Goal: Task Accomplishment & Management: Use online tool/utility

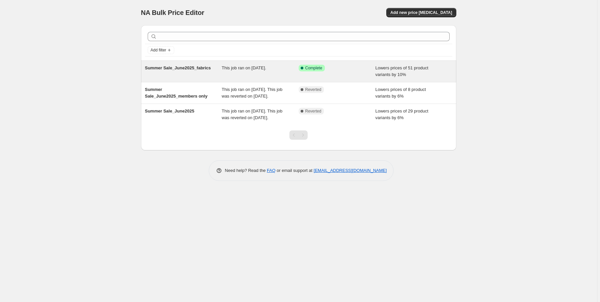
click at [184, 68] on span "Summer Sale_June2025_fabrics" at bounding box center [178, 67] width 66 height 5
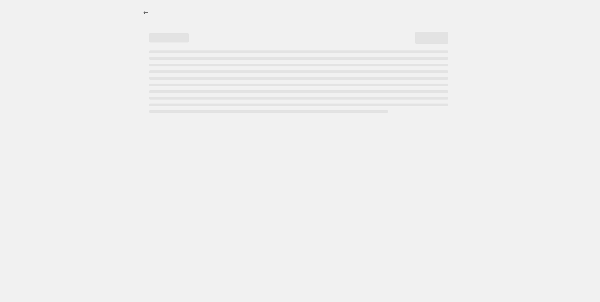
select select "percentage"
select select "collection"
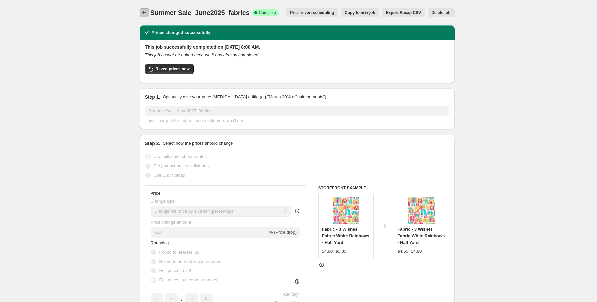
click at [141, 9] on button "Price change jobs" at bounding box center [144, 12] width 9 height 9
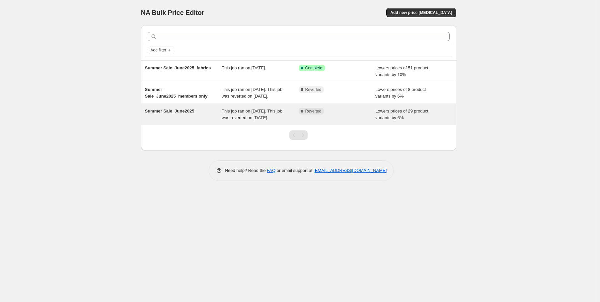
click at [174, 110] on span "Summer Sale_June2025" at bounding box center [169, 111] width 49 height 5
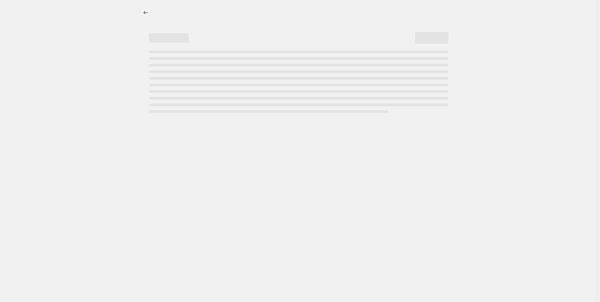
select select "percentage"
select select "collection"
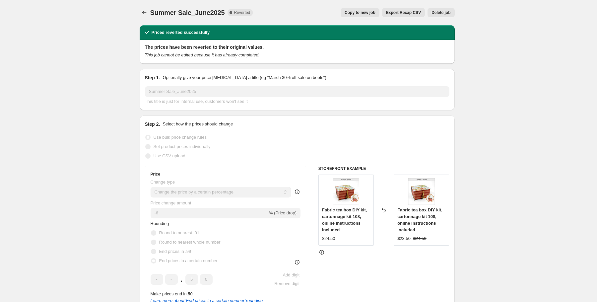
click at [367, 12] on span "Copy to new job" at bounding box center [360, 12] width 31 height 5
select select "percentage"
select select "collection"
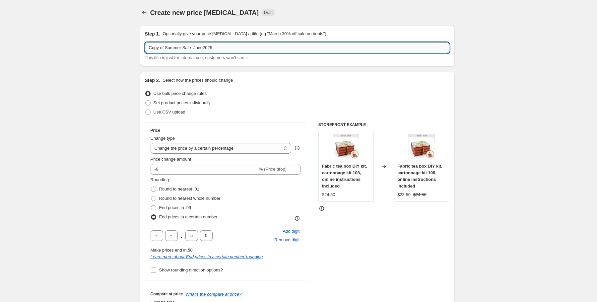
drag, startPoint x: 149, startPoint y: 47, endPoint x: 216, endPoint y: 48, distance: 67.0
click at [216, 48] on input "Copy of Summer Sale_June2025" at bounding box center [297, 47] width 305 height 11
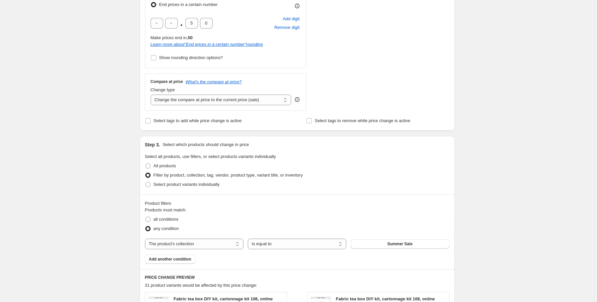
scroll to position [239, 0]
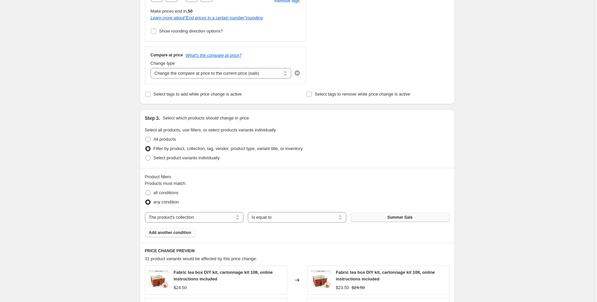
type input "Christmas Sale_2025"
click at [378, 216] on button "Summer Sale" at bounding box center [400, 217] width 99 height 9
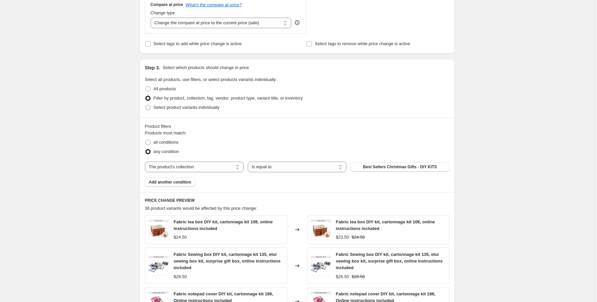
scroll to position [319, 0]
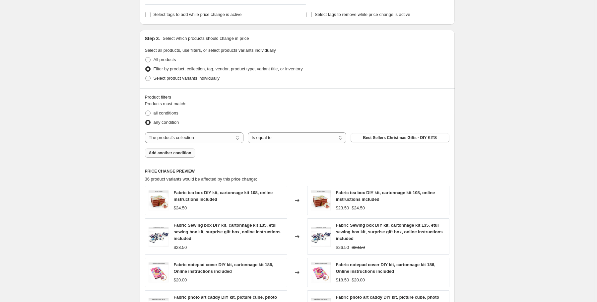
click at [173, 153] on span "Add another condition" at bounding box center [170, 152] width 42 height 5
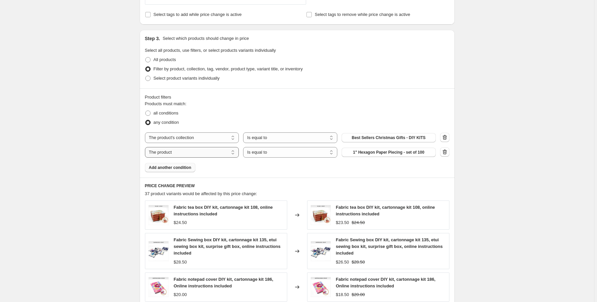
click at [210, 154] on select "The product The product's collection The product's tag The product's vendor The…" at bounding box center [192, 152] width 94 height 11
select select "collection"
click at [368, 152] on span "Best Sellers Christmas Gifts - DIY KITS" at bounding box center [389, 152] width 74 height 5
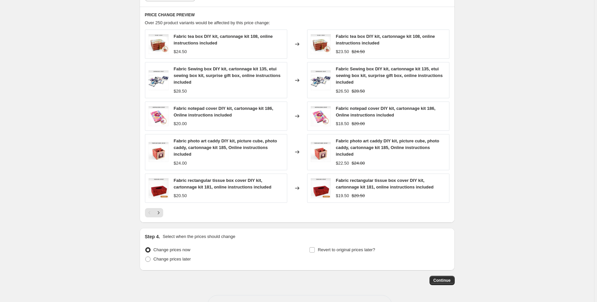
scroll to position [504, 0]
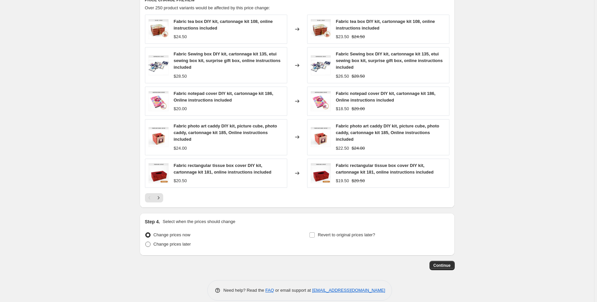
click at [168, 244] on span "Change prices later" at bounding box center [173, 244] width 38 height 5
click at [146, 242] on input "Change prices later" at bounding box center [145, 242] width 0 height 0
radio input "true"
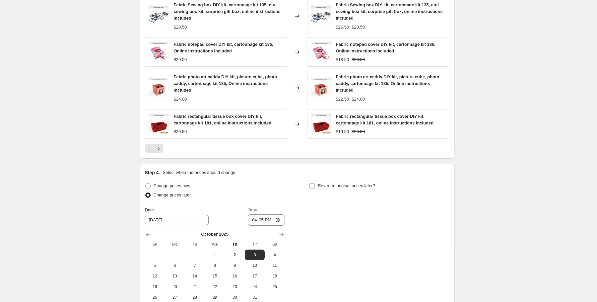
scroll to position [558, 0]
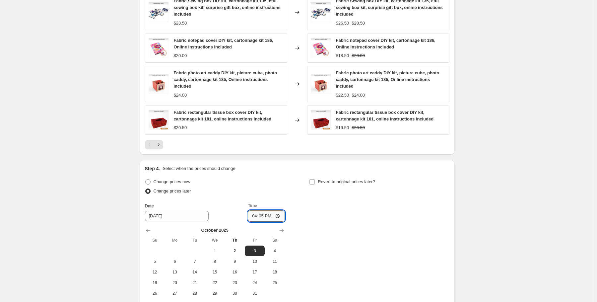
click at [255, 216] on input "16:05" at bounding box center [266, 215] width 37 height 11
type input "14:30"
click at [313, 181] on input "Revert to original prices later?" at bounding box center [312, 181] width 5 height 5
checkbox input "true"
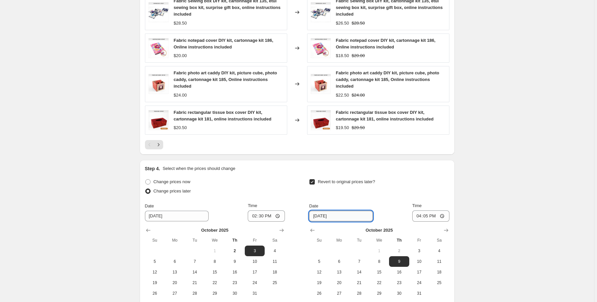
click at [335, 215] on input "10/9/2025" at bounding box center [341, 216] width 64 height 11
click at [323, 215] on input "10/9/2025" at bounding box center [341, 216] width 64 height 11
type input "10/6/2025"
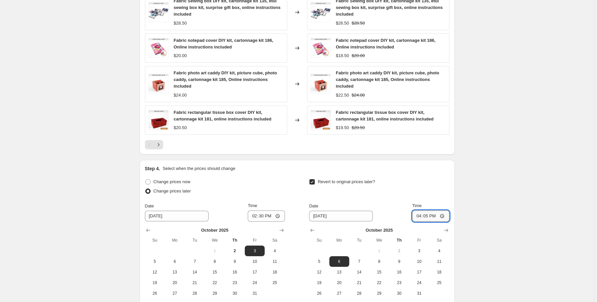
click at [419, 214] on input "16:05" at bounding box center [431, 215] width 37 height 11
type input "23:59"
click at [399, 192] on div "Revert to original prices later?" at bounding box center [379, 187] width 140 height 20
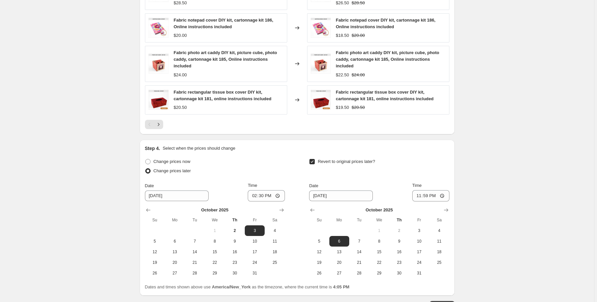
scroll to position [611, 0]
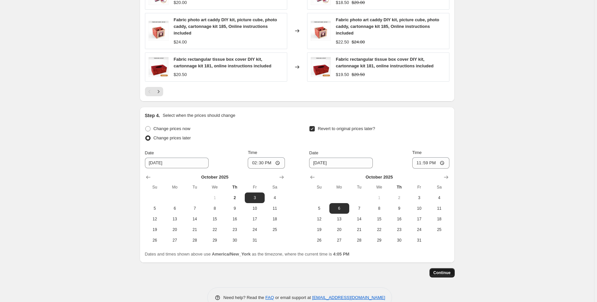
click at [449, 272] on span "Continue" at bounding box center [442, 272] width 17 height 5
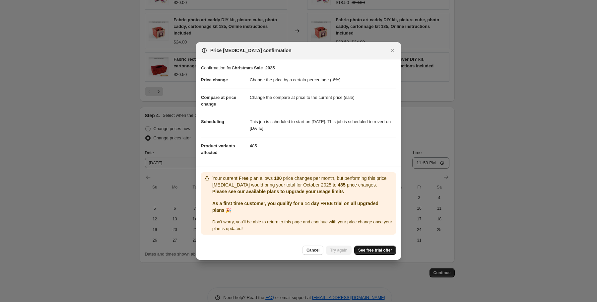
click at [380, 250] on span "See free trial offer" at bounding box center [375, 250] width 34 height 5
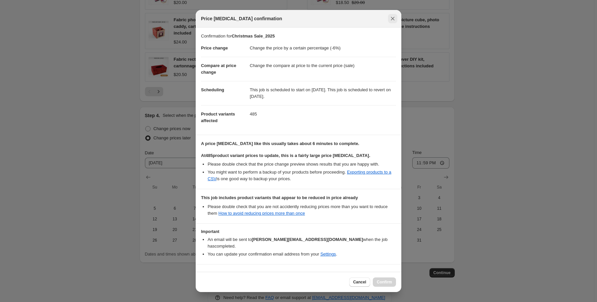
click at [392, 20] on icon "Close" at bounding box center [393, 19] width 4 height 4
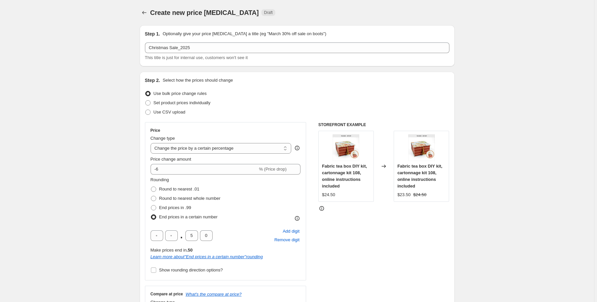
scroll to position [611, 0]
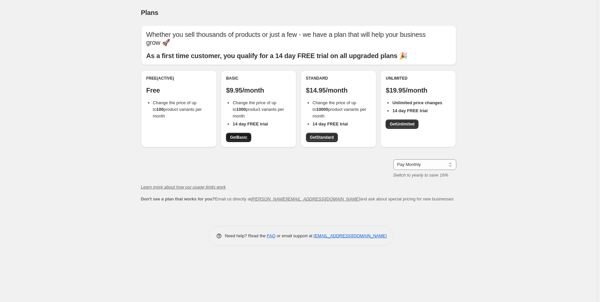
click at [238, 137] on span "Get Basic" at bounding box center [238, 137] width 17 height 5
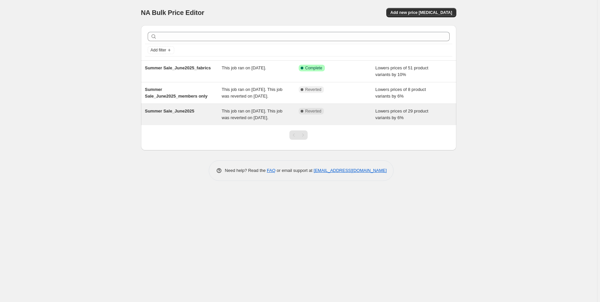
click at [175, 109] on span "Summer Sale_June2025" at bounding box center [169, 111] width 49 height 5
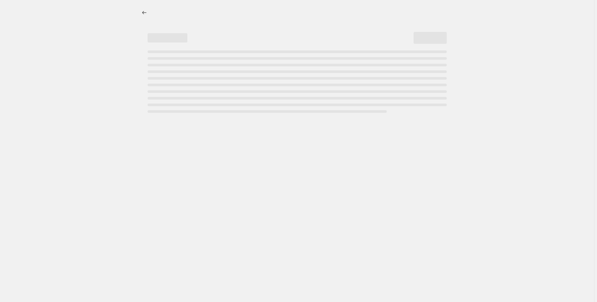
select select "percentage"
select select "collection"
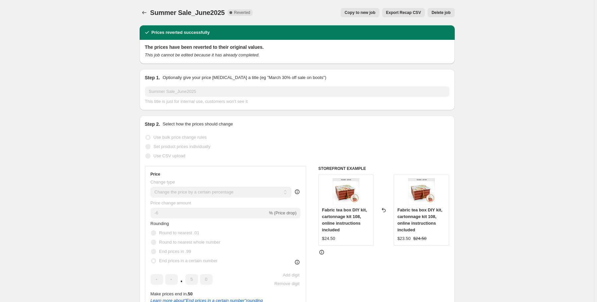
click at [364, 11] on span "Copy to new job" at bounding box center [360, 12] width 31 height 5
select select "percentage"
select select "collection"
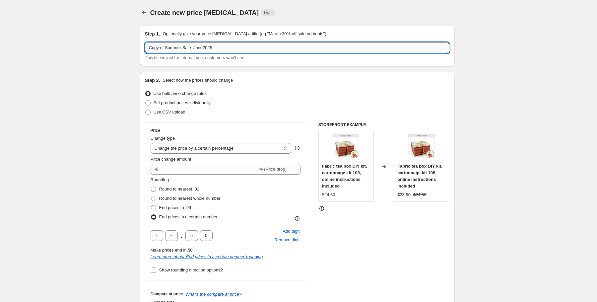
drag, startPoint x: 149, startPoint y: 46, endPoint x: 191, endPoint y: 48, distance: 42.5
click at [191, 48] on input "Copy of Summer Sale_June2025" at bounding box center [297, 47] width 305 height 11
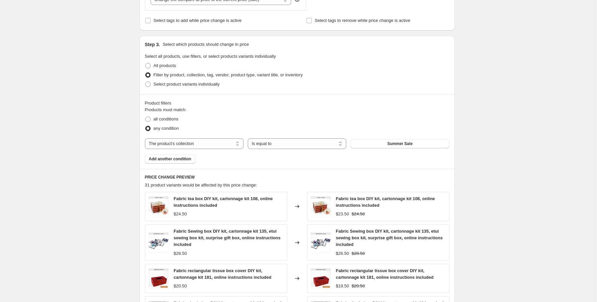
scroll to position [319, 0]
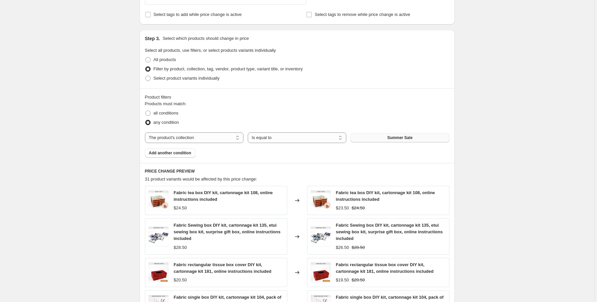
type input "Christmas sale_october2025"
click at [393, 138] on span "Summer Sale" at bounding box center [400, 137] width 25 height 5
click at [173, 154] on span "Add another condition" at bounding box center [170, 152] width 42 height 5
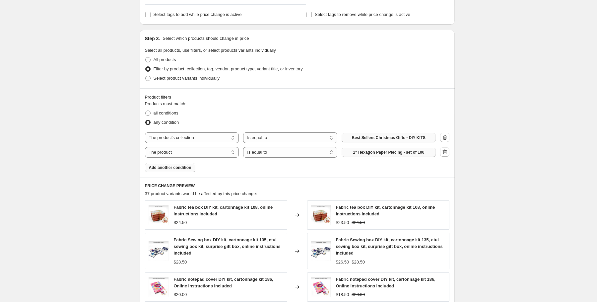
click at [370, 152] on span "1" Hexagon Paper Piecing - set of 100" at bounding box center [388, 152] width 71 height 5
click at [206, 152] on select "The product The product's collection The product's tag The product's vendor The…" at bounding box center [192, 152] width 94 height 11
select select "collection"
click at [382, 153] on span "Best Sellers Christmas Gifts - DIY KITS" at bounding box center [389, 152] width 74 height 5
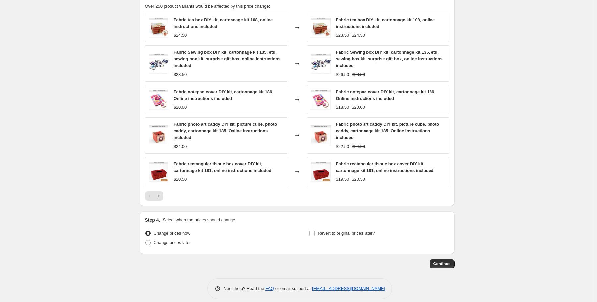
scroll to position [512, 0]
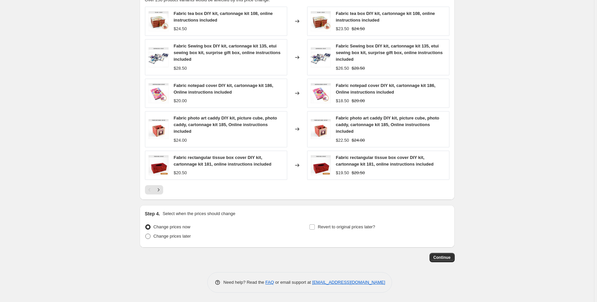
click at [186, 238] on span "Change prices later" at bounding box center [173, 236] width 38 height 5
click at [146, 234] on input "Change prices later" at bounding box center [145, 234] width 0 height 0
radio input "true"
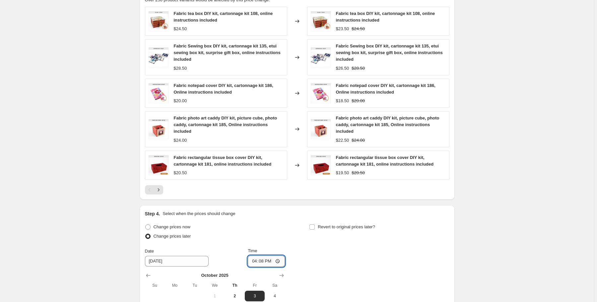
click at [255, 262] on input "16:08" at bounding box center [266, 261] width 37 height 11
type input "14:30"
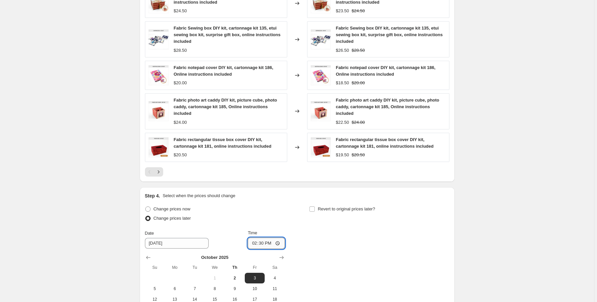
scroll to position [539, 0]
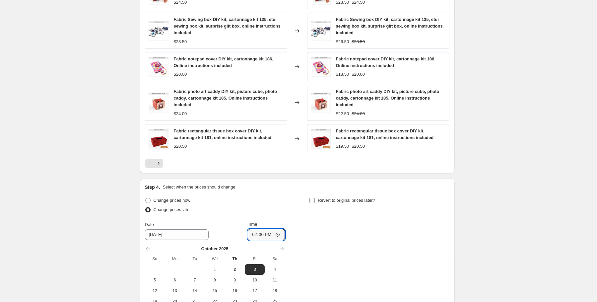
click at [314, 200] on input "Revert to original prices later?" at bounding box center [312, 200] width 5 height 5
checkbox input "true"
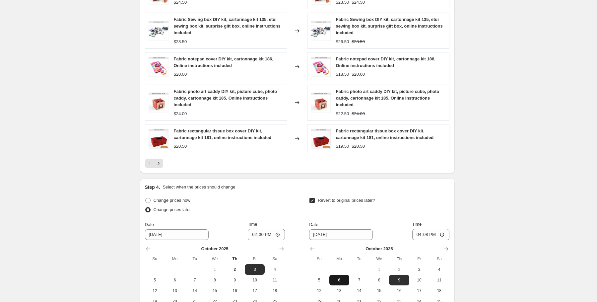
click at [340, 277] on span "6" at bounding box center [339, 279] width 15 height 5
type input "10/6/2025"
click at [418, 232] on input "16:08" at bounding box center [431, 234] width 37 height 11
type input "23:59"
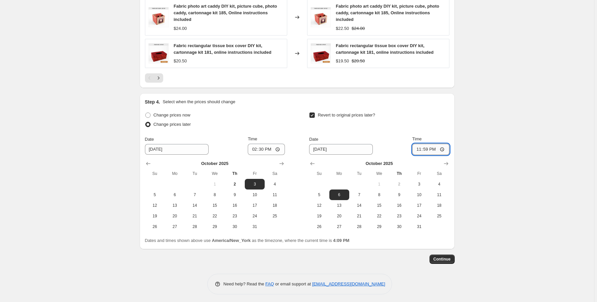
scroll to position [626, 0]
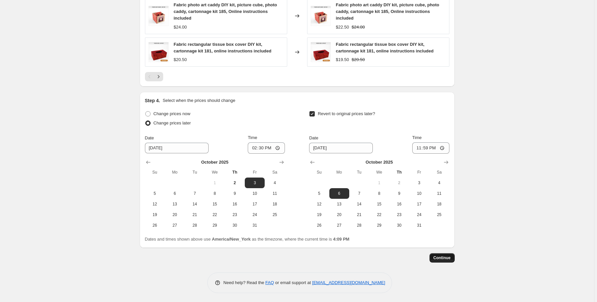
click at [445, 259] on span "Continue" at bounding box center [442, 257] width 17 height 5
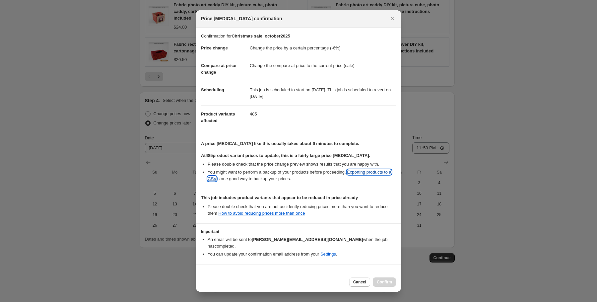
click at [366, 171] on link "Exporting products to a CSV" at bounding box center [300, 176] width 184 height 12
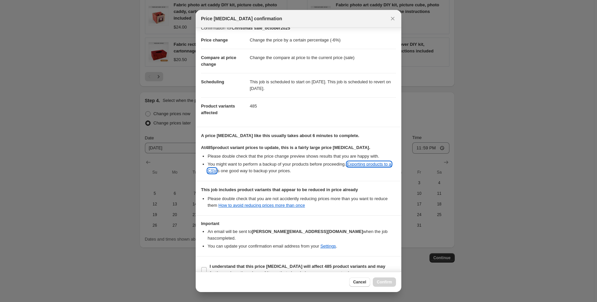
scroll to position [12, 0]
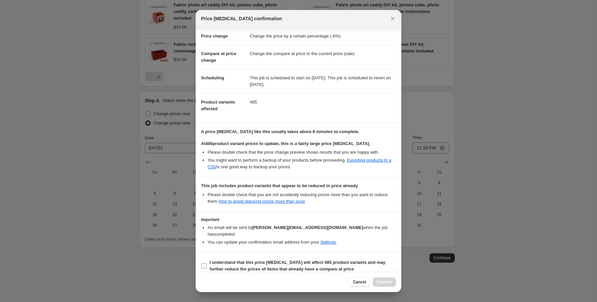
click at [203, 263] on input "I understand that this price change job will affect 485 product variants and ma…" at bounding box center [203, 265] width 5 height 5
checkbox input "true"
click at [386, 281] on span "Confirm" at bounding box center [384, 281] width 15 height 5
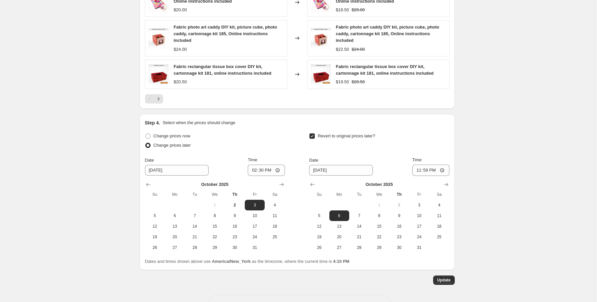
scroll to position [652, 0]
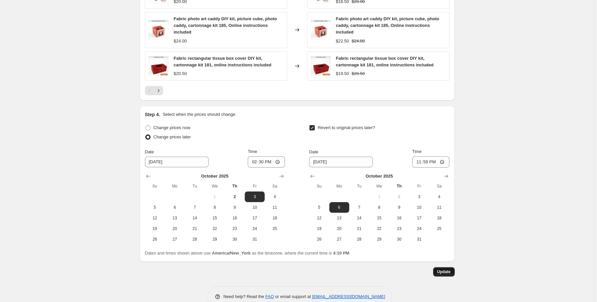
click at [444, 271] on span "Update" at bounding box center [444, 271] width 14 height 5
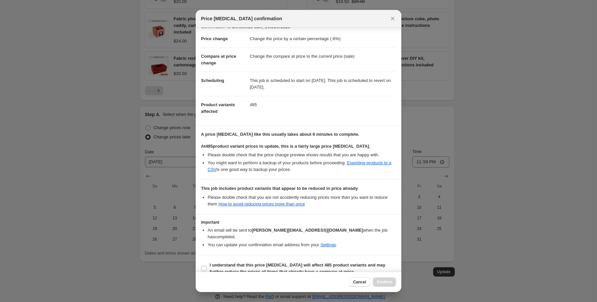
scroll to position [12, 0]
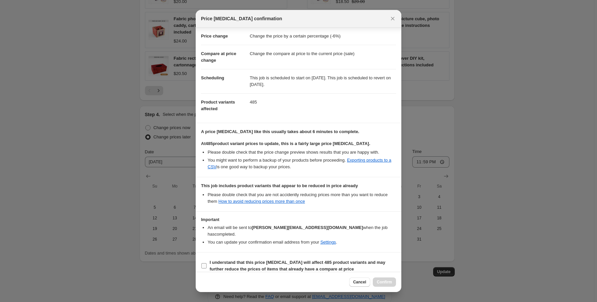
click at [203, 263] on input "I understand that this price change job will affect 485 product variants and ma…" at bounding box center [203, 265] width 5 height 5
checkbox input "true"
click at [386, 281] on span "Confirm" at bounding box center [384, 281] width 15 height 5
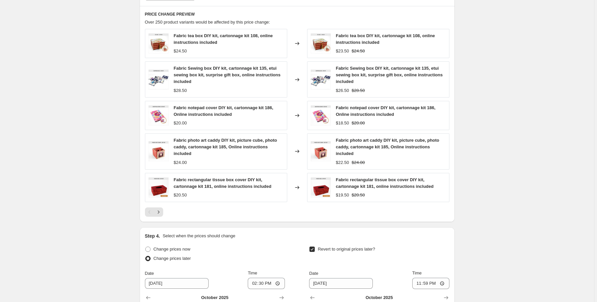
scroll to position [531, 0]
click at [158, 213] on icon "Next" at bounding box center [158, 211] width 7 height 7
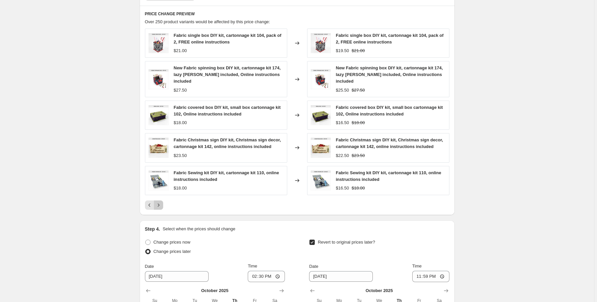
click at [160, 202] on icon "Next" at bounding box center [158, 205] width 7 height 7
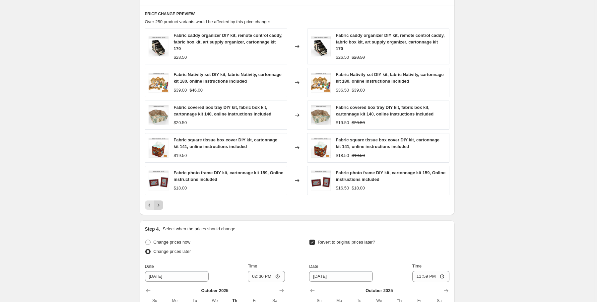
click at [161, 203] on icon "Next" at bounding box center [158, 205] width 7 height 7
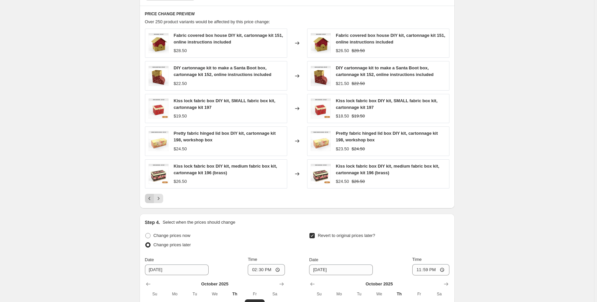
click at [150, 198] on icon "Previous" at bounding box center [149, 198] width 2 height 3
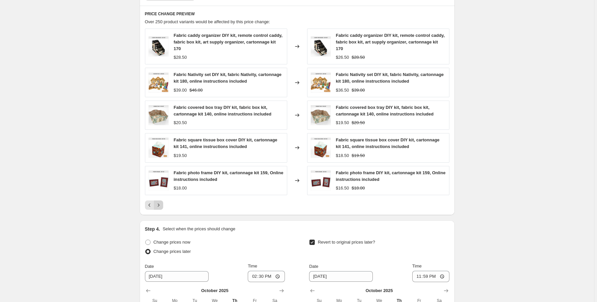
click at [162, 203] on icon "Next" at bounding box center [158, 205] width 7 height 7
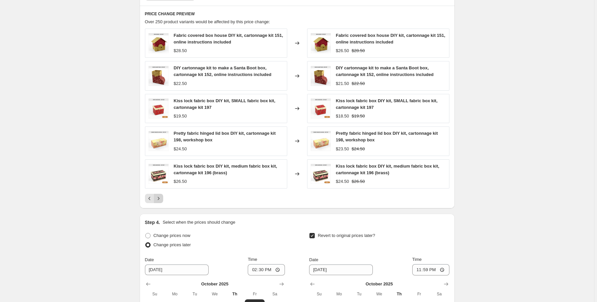
click at [158, 197] on icon "Next" at bounding box center [158, 198] width 7 height 7
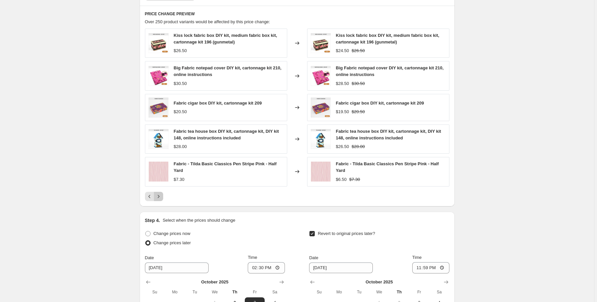
click at [160, 195] on icon "Next" at bounding box center [158, 196] width 7 height 7
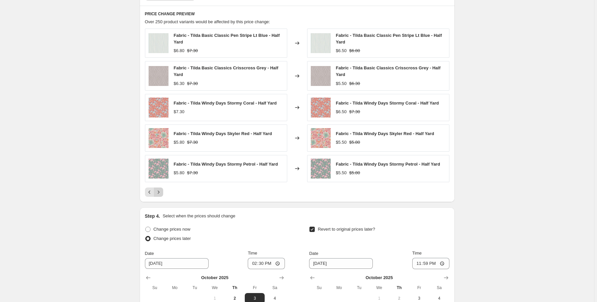
click at [161, 190] on icon "Next" at bounding box center [158, 192] width 7 height 7
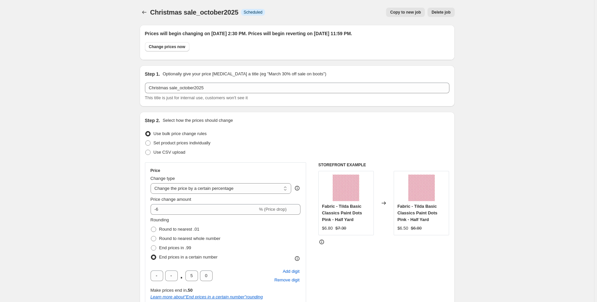
scroll to position [0, 0]
click at [142, 13] on icon "Price change jobs" at bounding box center [144, 12] width 7 height 7
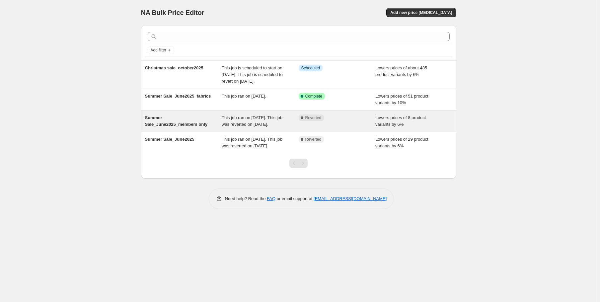
click at [179, 127] on span "Summer Sale_June2025_members only" at bounding box center [176, 121] width 63 height 12
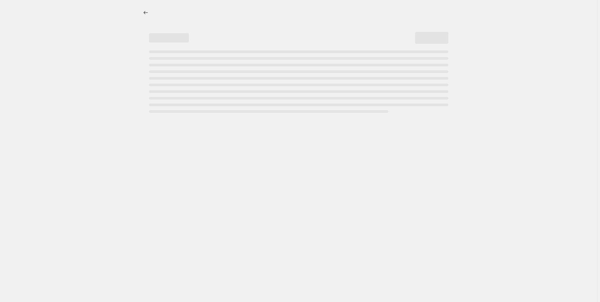
select select "percentage"
select select "collection"
select select "tag"
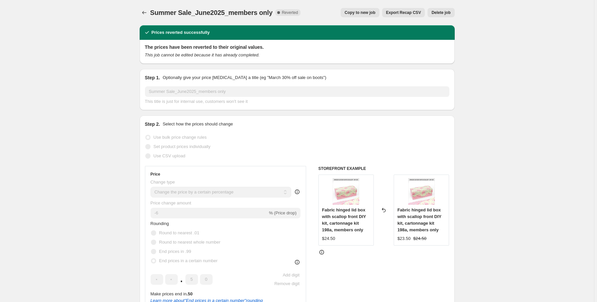
click at [357, 13] on span "Copy to new job" at bounding box center [360, 12] width 31 height 5
select select "percentage"
select select "collection"
select select "tag"
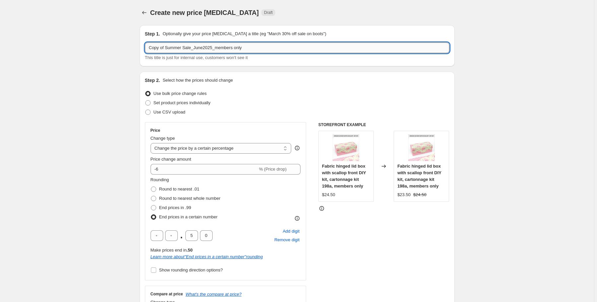
drag, startPoint x: 183, startPoint y: 47, endPoint x: 149, endPoint y: 48, distance: 34.2
click at [149, 48] on input "Copy of Summer Sale_June2025_members only" at bounding box center [297, 47] width 305 height 11
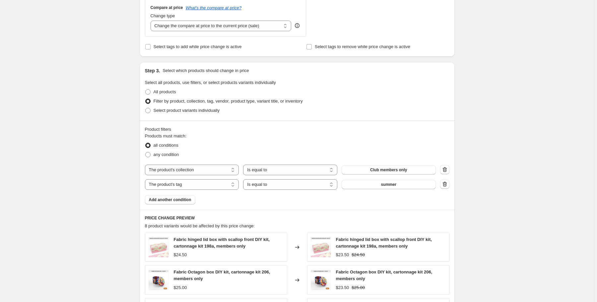
scroll to position [292, 0]
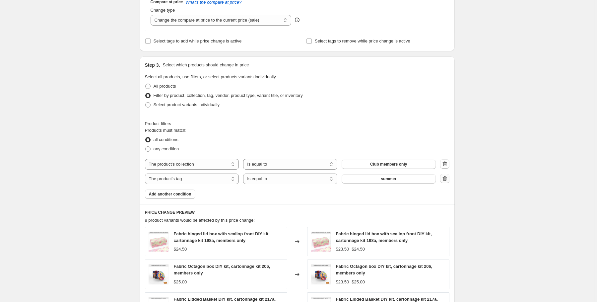
type input "Christmas Sale_october2025_members only"
click at [447, 180] on icon "button" at bounding box center [445, 178] width 7 height 7
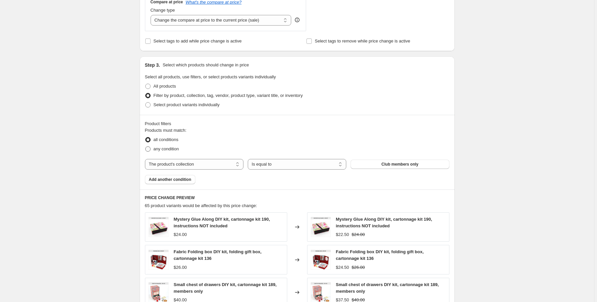
click at [169, 148] on span "any condition" at bounding box center [167, 148] width 26 height 5
click at [146, 147] on input "any condition" at bounding box center [145, 146] width 0 height 0
radio input "true"
click at [218, 163] on select "The product The product's collection The product's tag The product's vendor The…" at bounding box center [194, 164] width 99 height 11
select select "product"
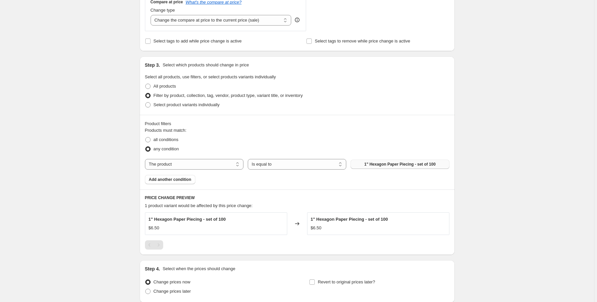
click at [359, 163] on button "1" Hexagon Paper Piecing - set of 100" at bounding box center [400, 164] width 99 height 9
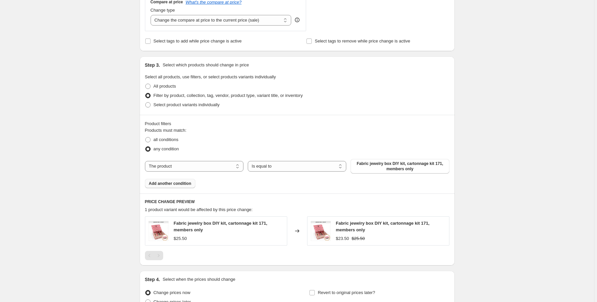
click at [179, 182] on span "Add another condition" at bounding box center [170, 183] width 42 height 5
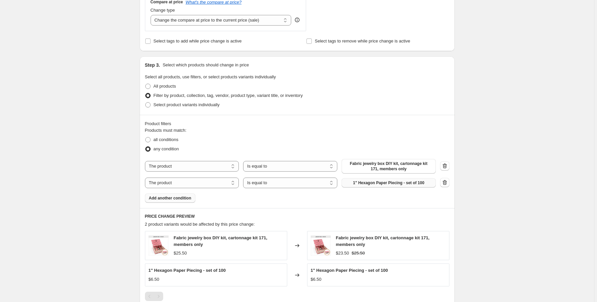
click at [382, 183] on span "1" Hexagon Paper Piecing - set of 100" at bounding box center [388, 182] width 71 height 5
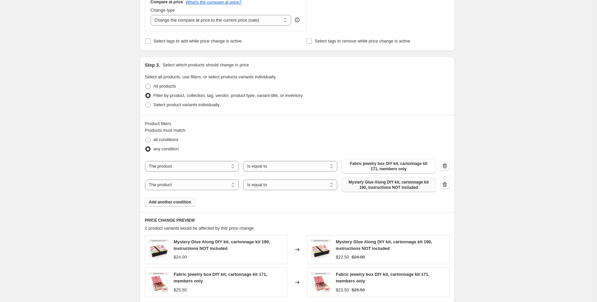
click at [170, 202] on span "Add another condition" at bounding box center [170, 201] width 42 height 5
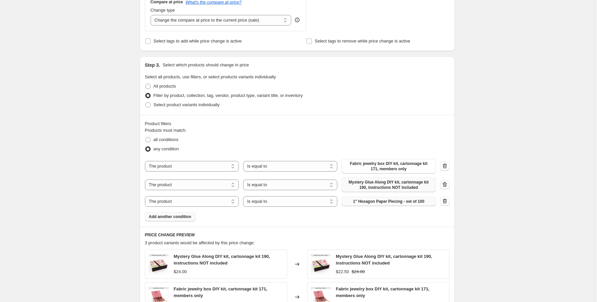
click at [393, 200] on span "1" Hexagon Paper Piecing - set of 100" at bounding box center [388, 201] width 71 height 5
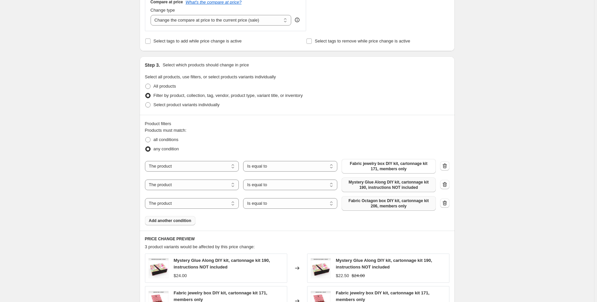
click at [184, 220] on span "Add another condition" at bounding box center [170, 220] width 42 height 5
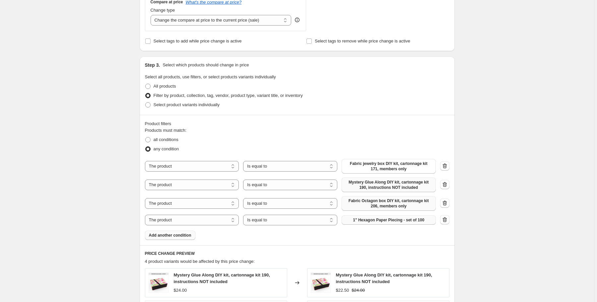
click at [409, 221] on span "1" Hexagon Paper Piecing - set of 100" at bounding box center [388, 219] width 71 height 5
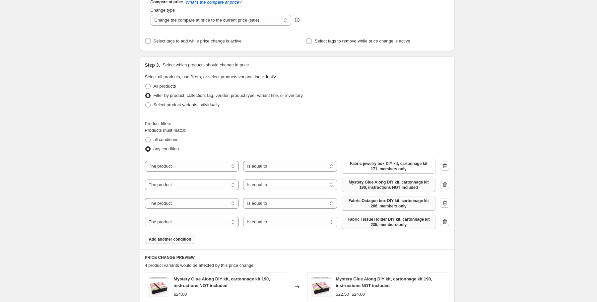
click at [182, 237] on span "Add another condition" at bounding box center [170, 239] width 42 height 5
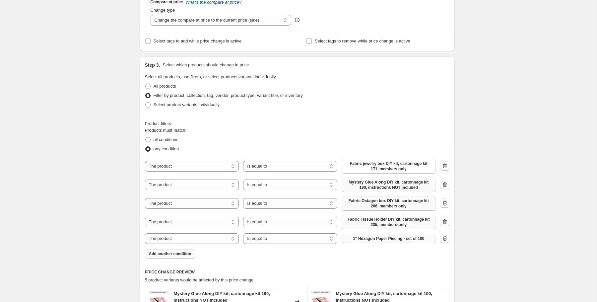
click at [404, 239] on span "1" Hexagon Paper Piecing - set of 100" at bounding box center [388, 238] width 71 height 5
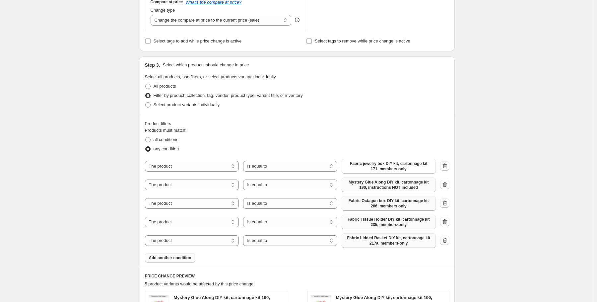
click at [168, 256] on span "Add another condition" at bounding box center [170, 257] width 42 height 5
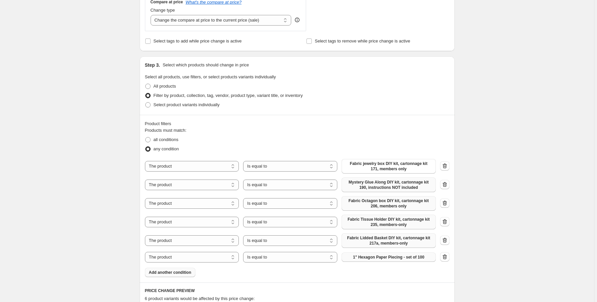
click at [378, 258] on span "1" Hexagon Paper Piecing - set of 100" at bounding box center [388, 257] width 71 height 5
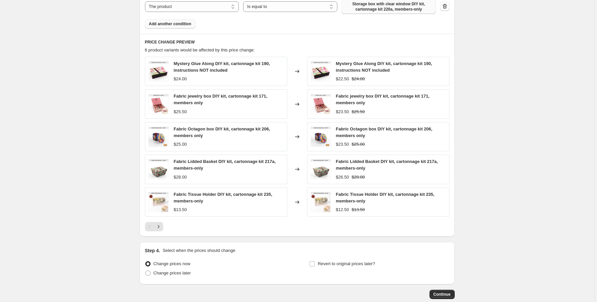
scroll to position [558, 0]
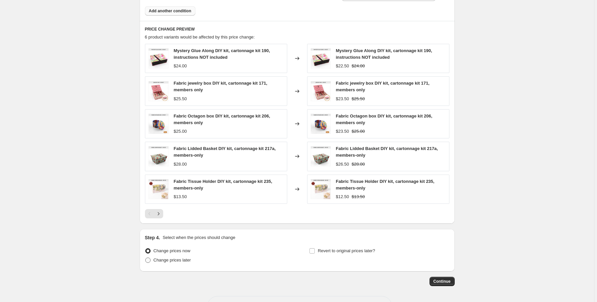
click at [180, 260] on span "Change prices later" at bounding box center [173, 260] width 38 height 5
click at [146, 258] on input "Change prices later" at bounding box center [145, 258] width 0 height 0
radio input "true"
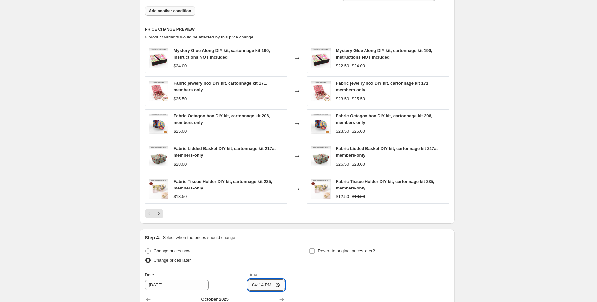
click at [256, 283] on input "16:14" at bounding box center [266, 284] width 37 height 11
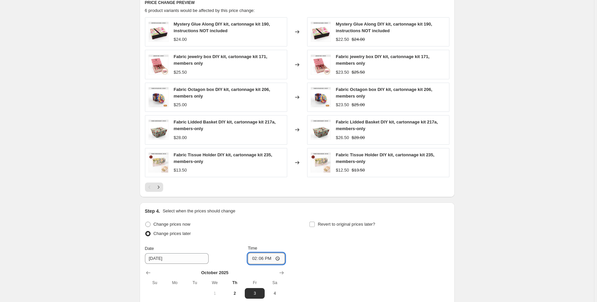
click at [259, 258] on input "14:06" at bounding box center [266, 258] width 37 height 11
type input "14:40"
click at [315, 224] on input "Revert to original prices later?" at bounding box center [312, 224] width 5 height 5
checkbox input "true"
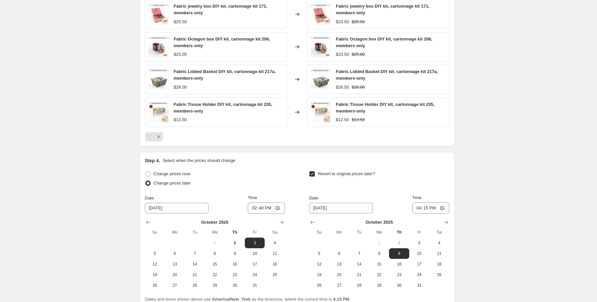
scroll to position [637, 0]
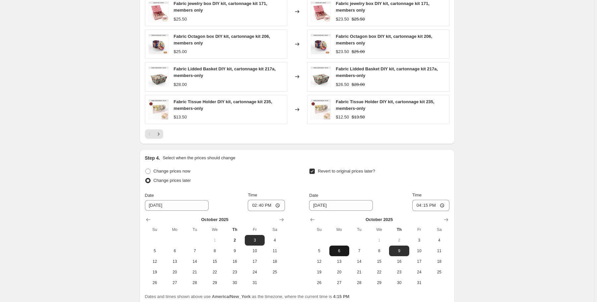
click at [341, 253] on span "6" at bounding box center [339, 250] width 15 height 5
type input "10/6/2025"
click at [419, 203] on input "16:15" at bounding box center [431, 205] width 37 height 11
type input "23:59"
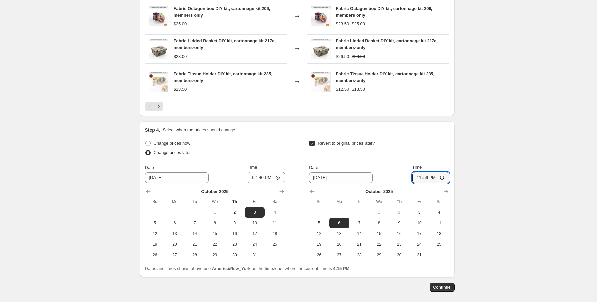
scroll to position [695, 0]
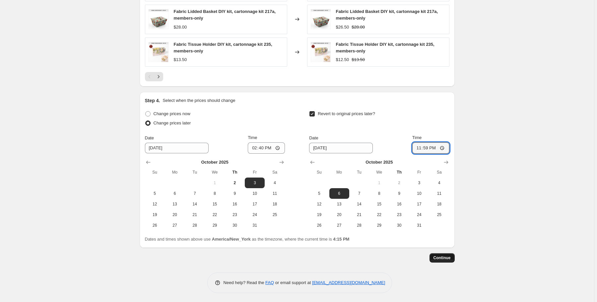
click at [442, 258] on span "Continue" at bounding box center [442, 257] width 17 height 5
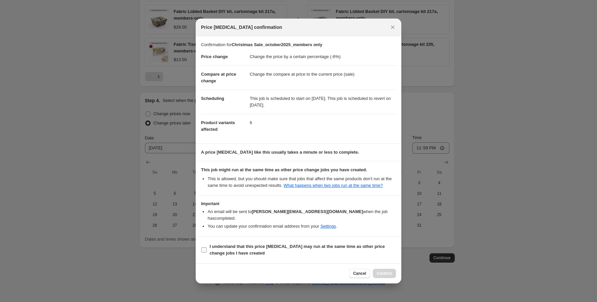
click at [204, 247] on input "I understand that this price change job may run at the same time as other price…" at bounding box center [203, 249] width 5 height 5
checkbox input "true"
click at [385, 271] on span "Confirm" at bounding box center [384, 273] width 15 height 5
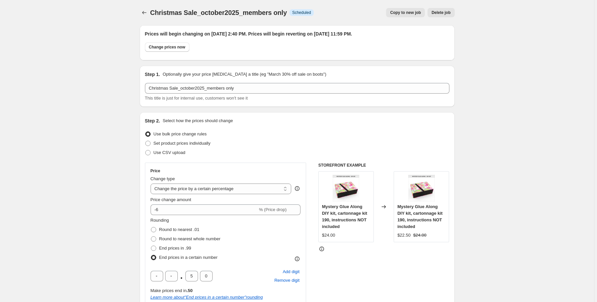
scroll to position [695, 0]
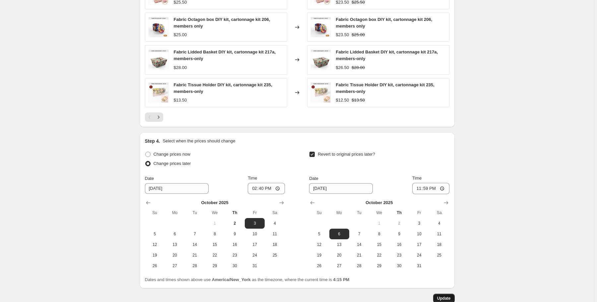
click at [447, 297] on span "Update" at bounding box center [444, 298] width 14 height 5
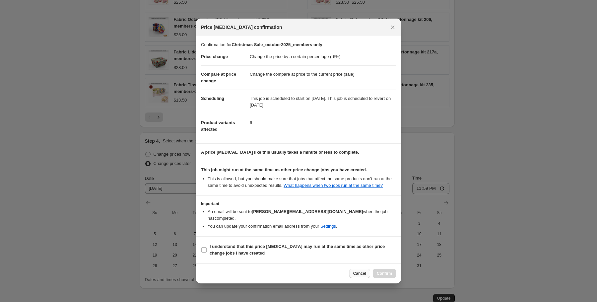
click at [360, 271] on span "Cancel" at bounding box center [359, 273] width 13 height 5
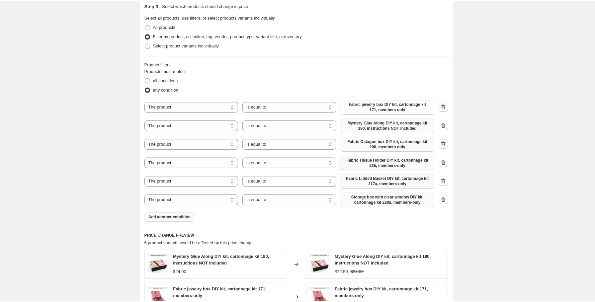
scroll to position [376, 0]
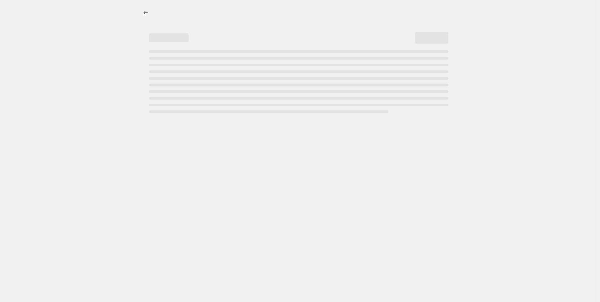
select select "percentage"
